Goal: Information Seeking & Learning: Understand process/instructions

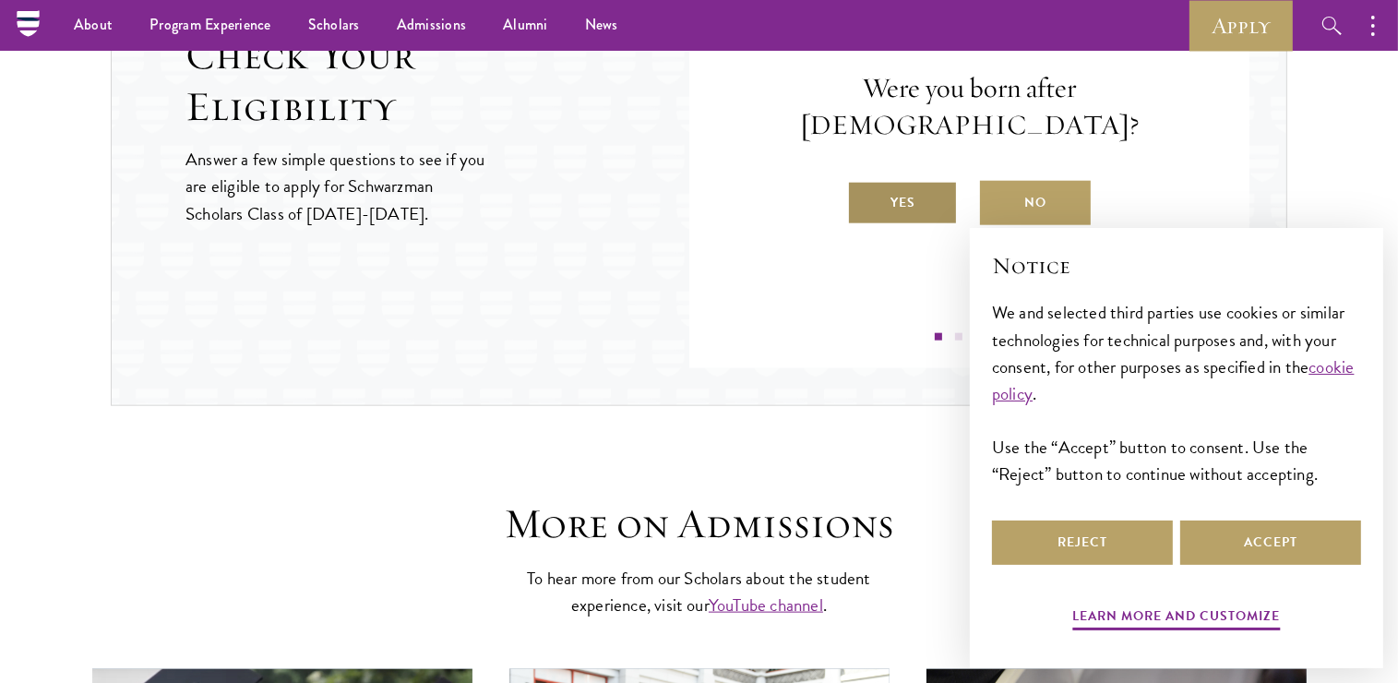
scroll to position [2131, 0]
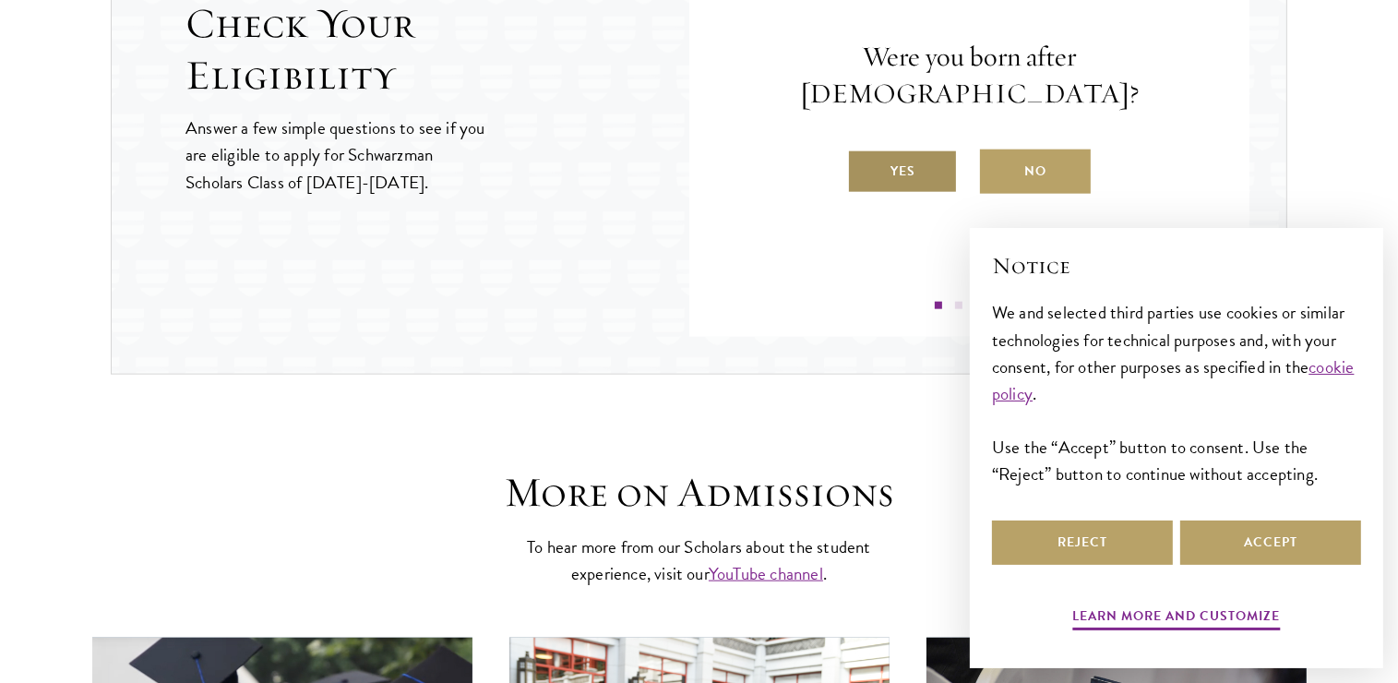
click at [920, 152] on label "Yes" at bounding box center [902, 171] width 111 height 44
click at [863, 152] on input "Yes" at bounding box center [855, 159] width 17 height 17
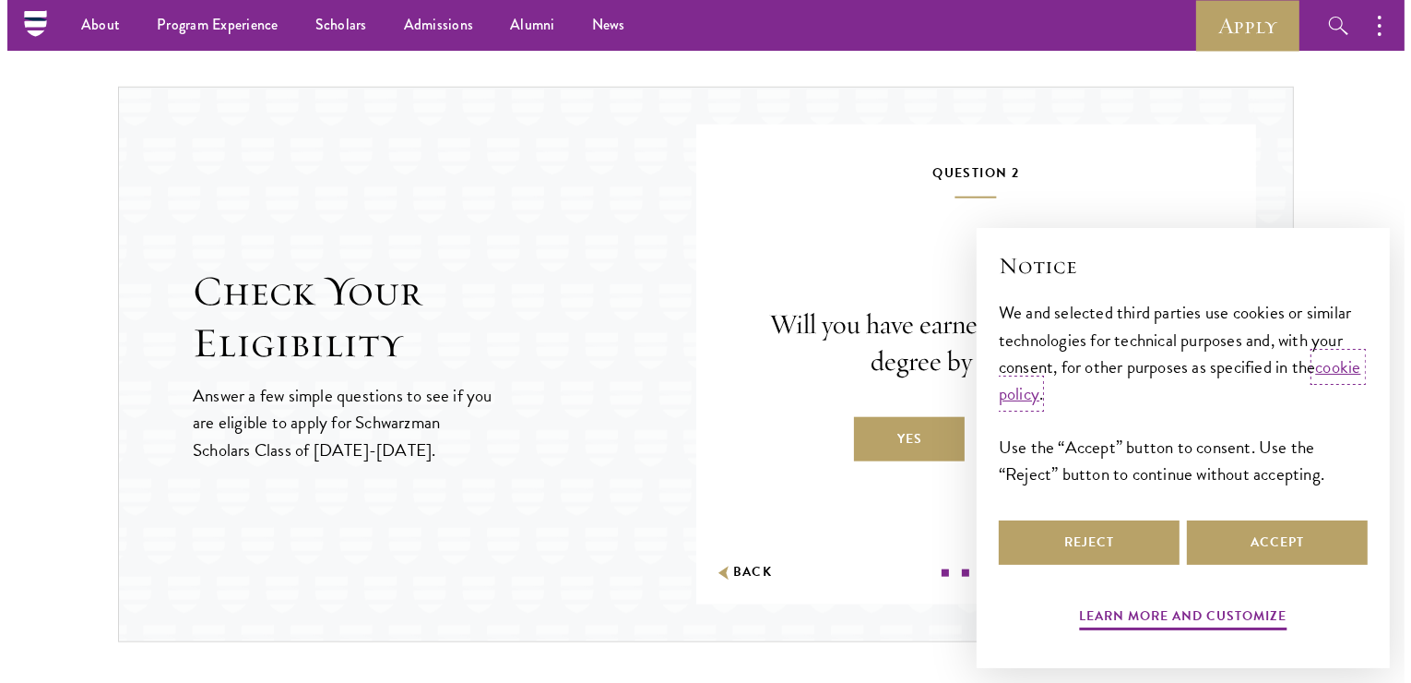
scroll to position [1854, 0]
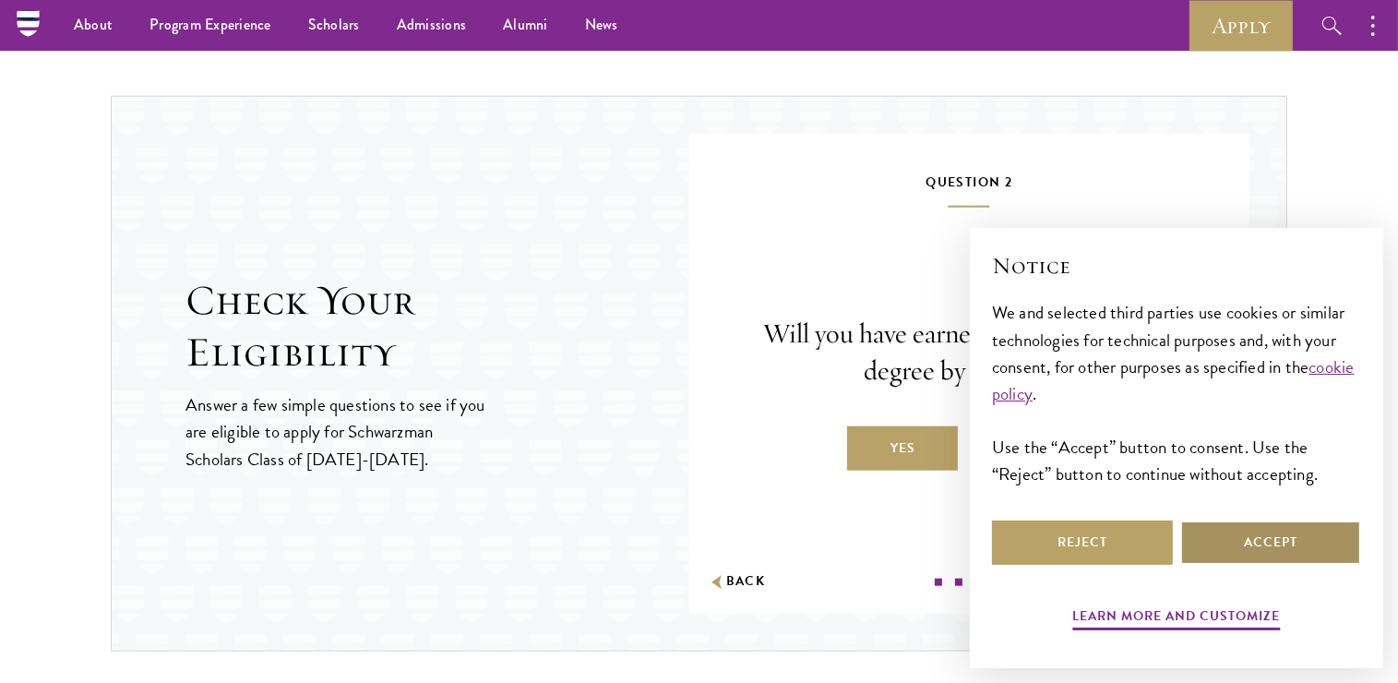
click at [1242, 538] on button "Accept" at bounding box center [1270, 542] width 181 height 44
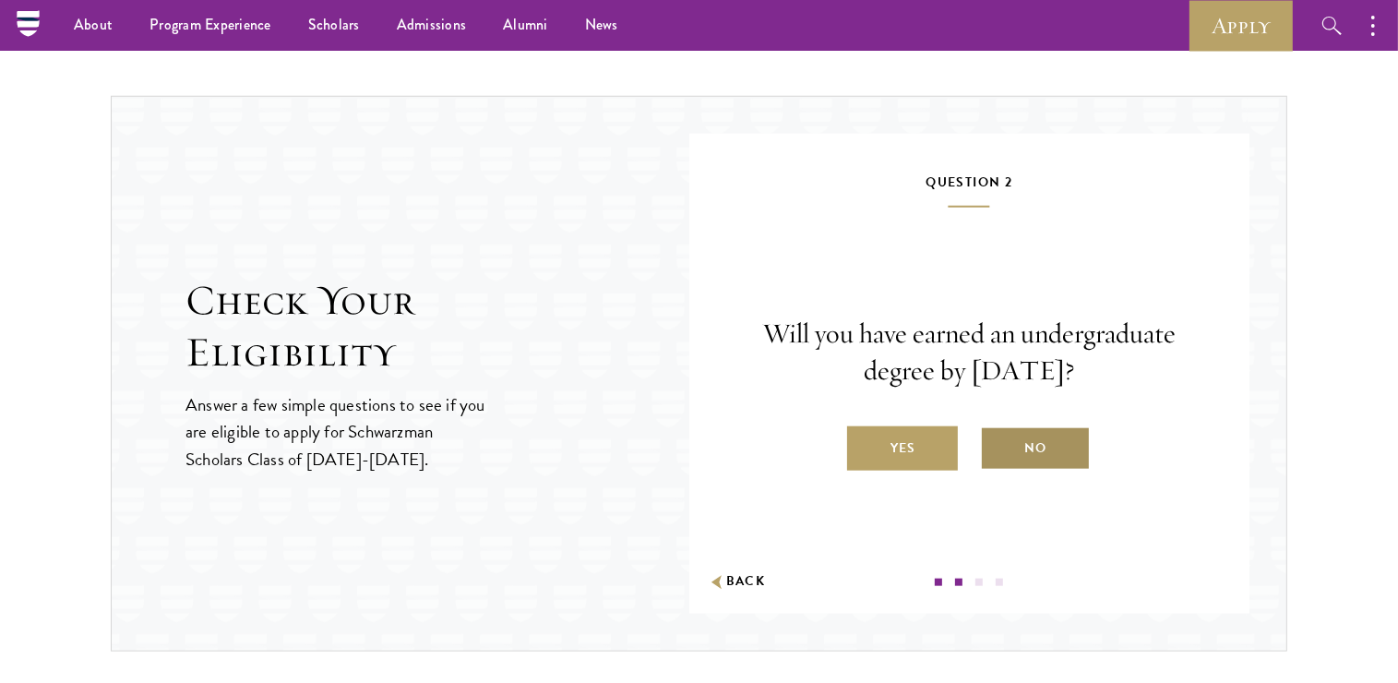
click at [1048, 434] on label "No" at bounding box center [1035, 448] width 111 height 44
click at [996, 434] on input "No" at bounding box center [988, 436] width 17 height 17
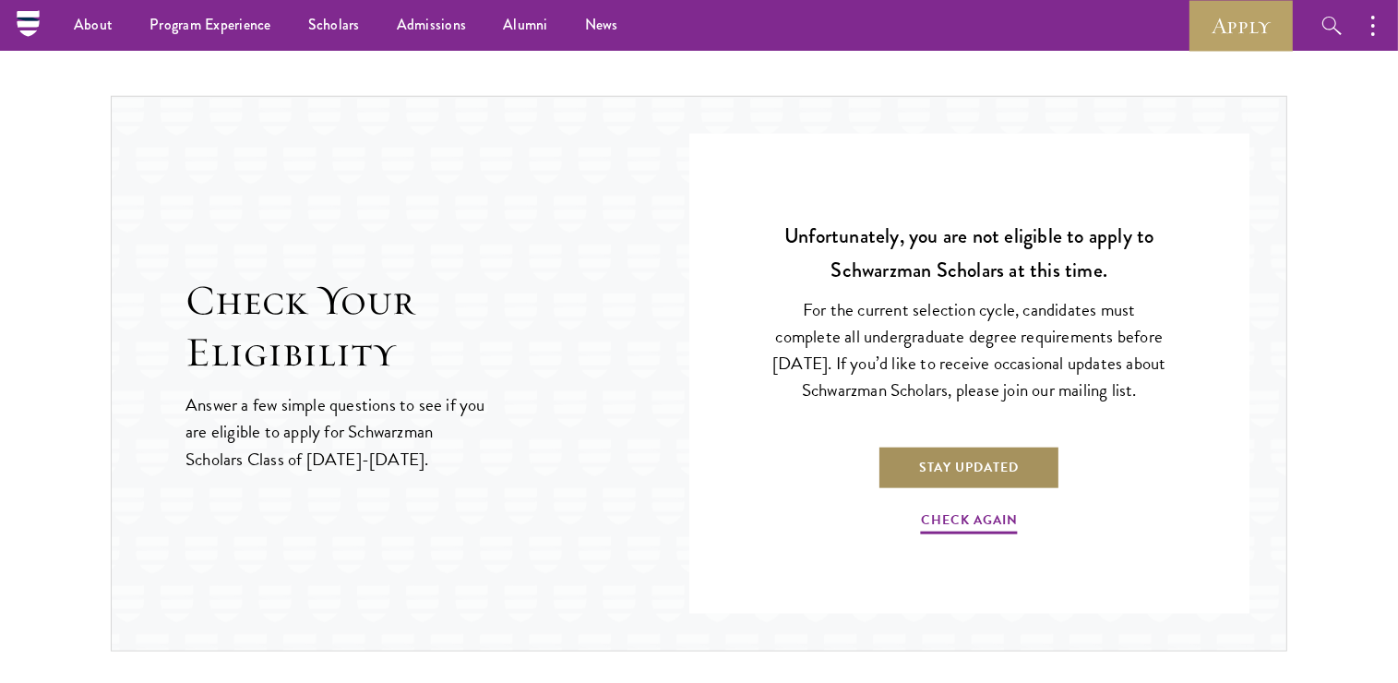
click at [972, 480] on link "Stay Updated" at bounding box center [968, 467] width 183 height 44
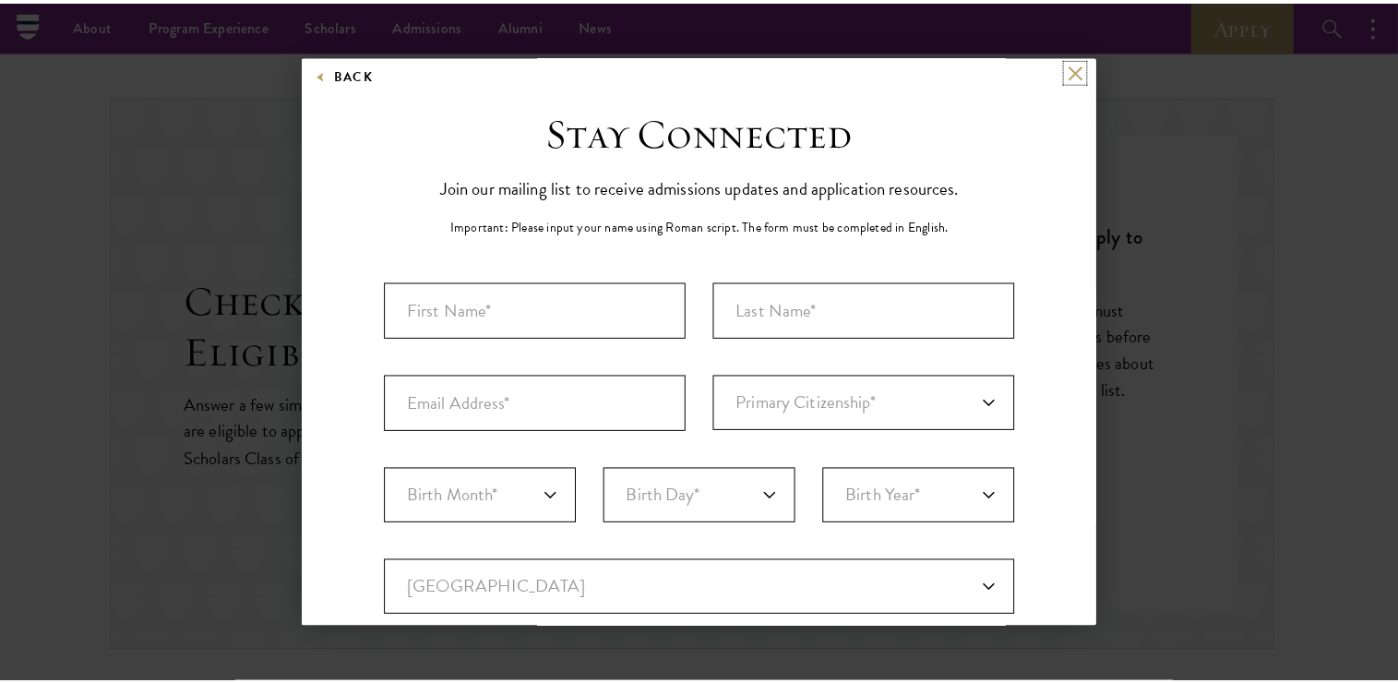
scroll to position [0, 0]
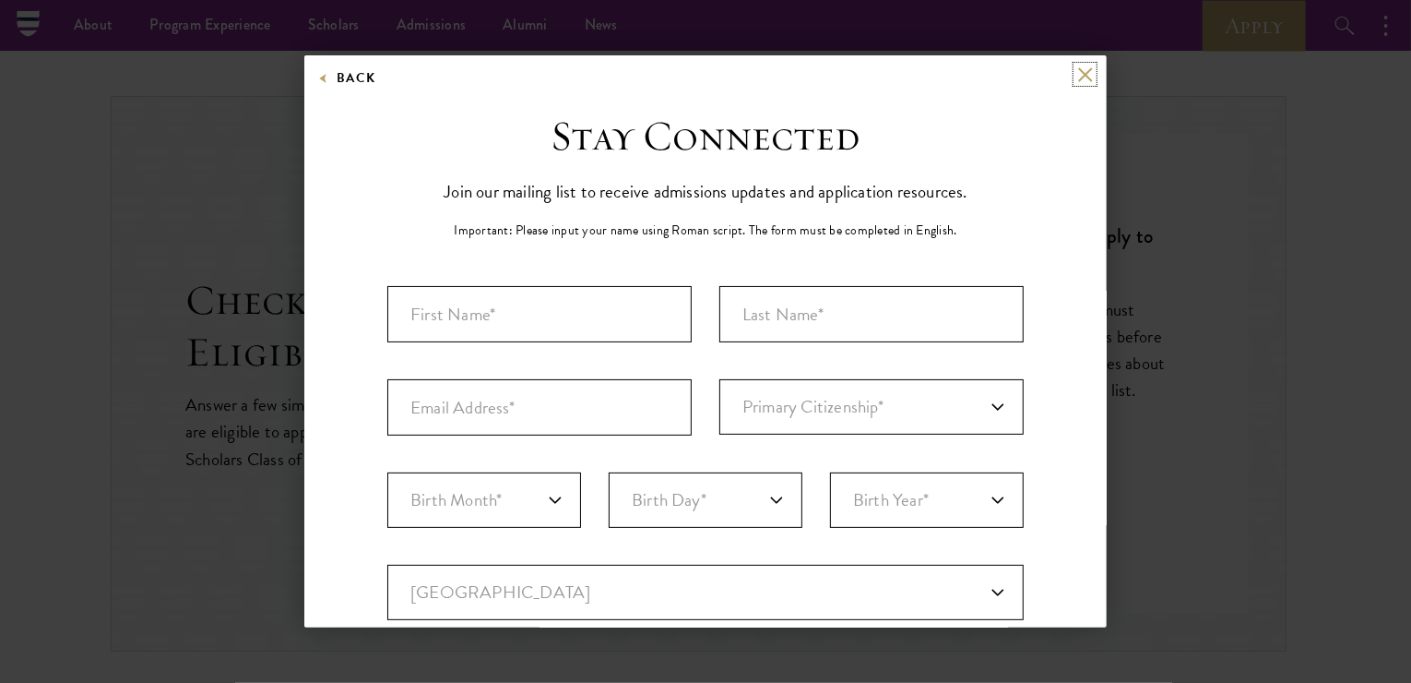
click at [1077, 71] on button at bounding box center [1085, 74] width 16 height 16
